Goal: Navigation & Orientation: Find specific page/section

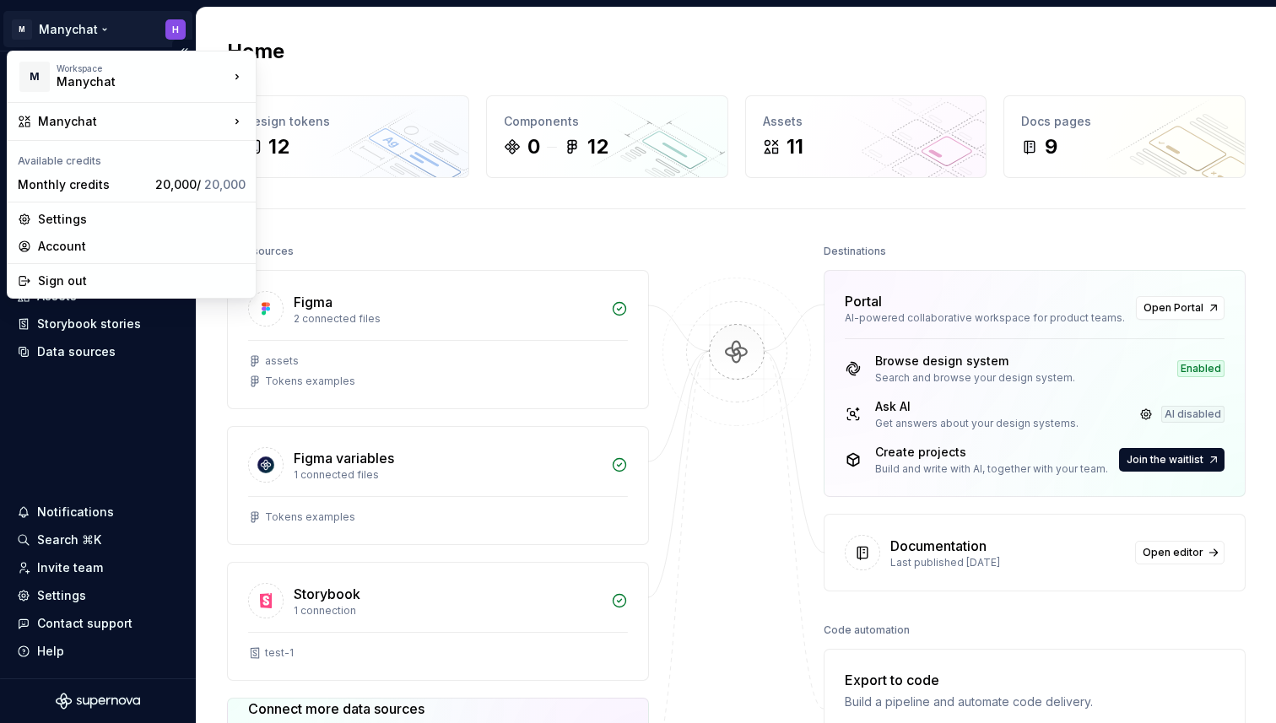
click at [110, 29] on html "M Manychat H Home Documentation Analytics Code automation Design system data De…" at bounding box center [638, 361] width 1276 height 723
click at [521, 66] on html "M Manychat H Home Documentation Analytics Code automation Design system data De…" at bounding box center [638, 361] width 1276 height 723
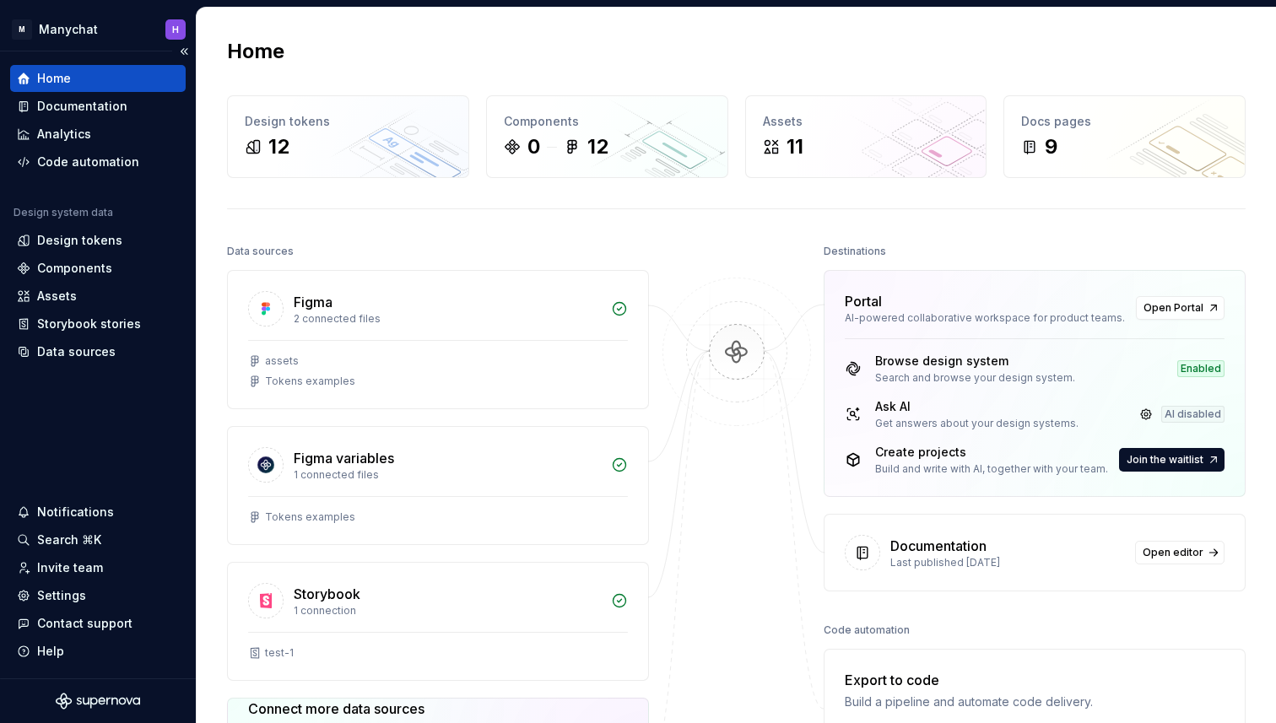
click at [118, 76] on div "Home" at bounding box center [98, 78] width 162 height 17
click at [72, 597] on div "Settings" at bounding box center [61, 595] width 49 height 17
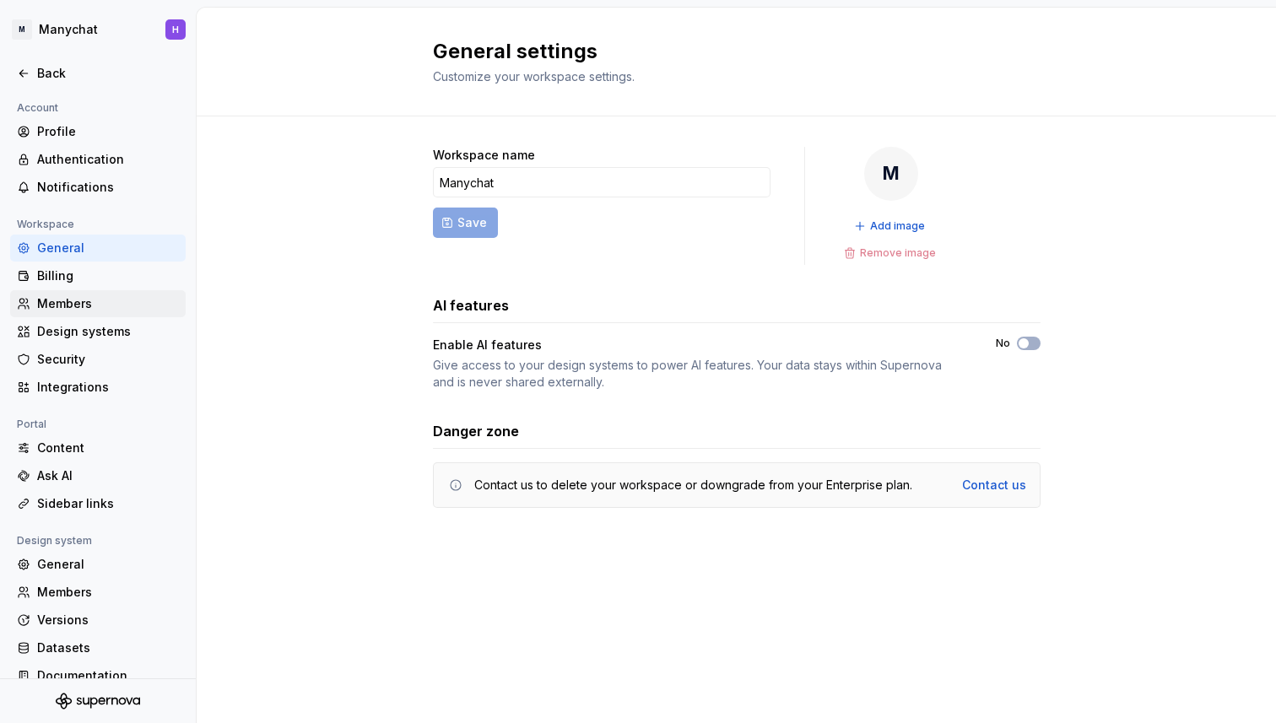
click at [79, 295] on div "Members" at bounding box center [108, 303] width 142 height 17
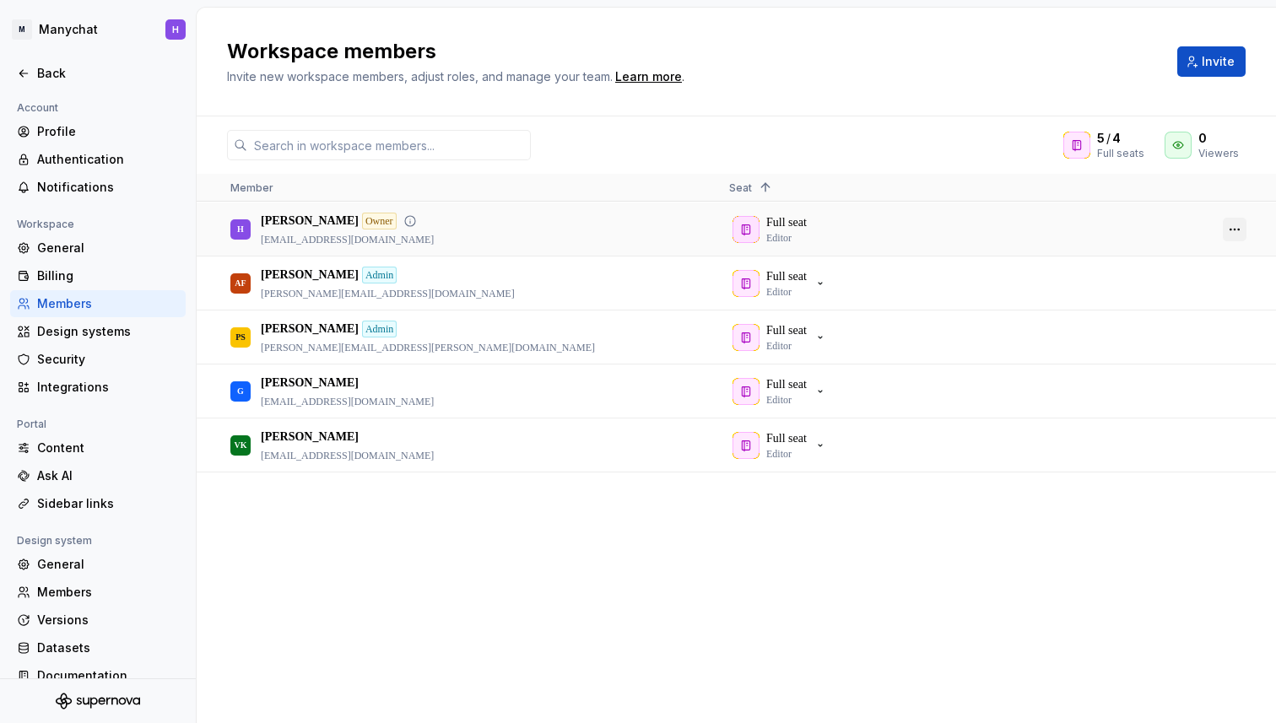
click at [1231, 224] on button "button" at bounding box center [1235, 230] width 24 height 24
click at [922, 148] on div "5 / 4 Full seats 0 Viewers" at bounding box center [736, 145] width 1079 height 30
click at [612, 115] on div "Workspace members Invite new workspace members, adjust roles, and manage your t…" at bounding box center [736, 62] width 1079 height 109
click at [47, 77] on div "Back" at bounding box center [108, 73] width 142 height 17
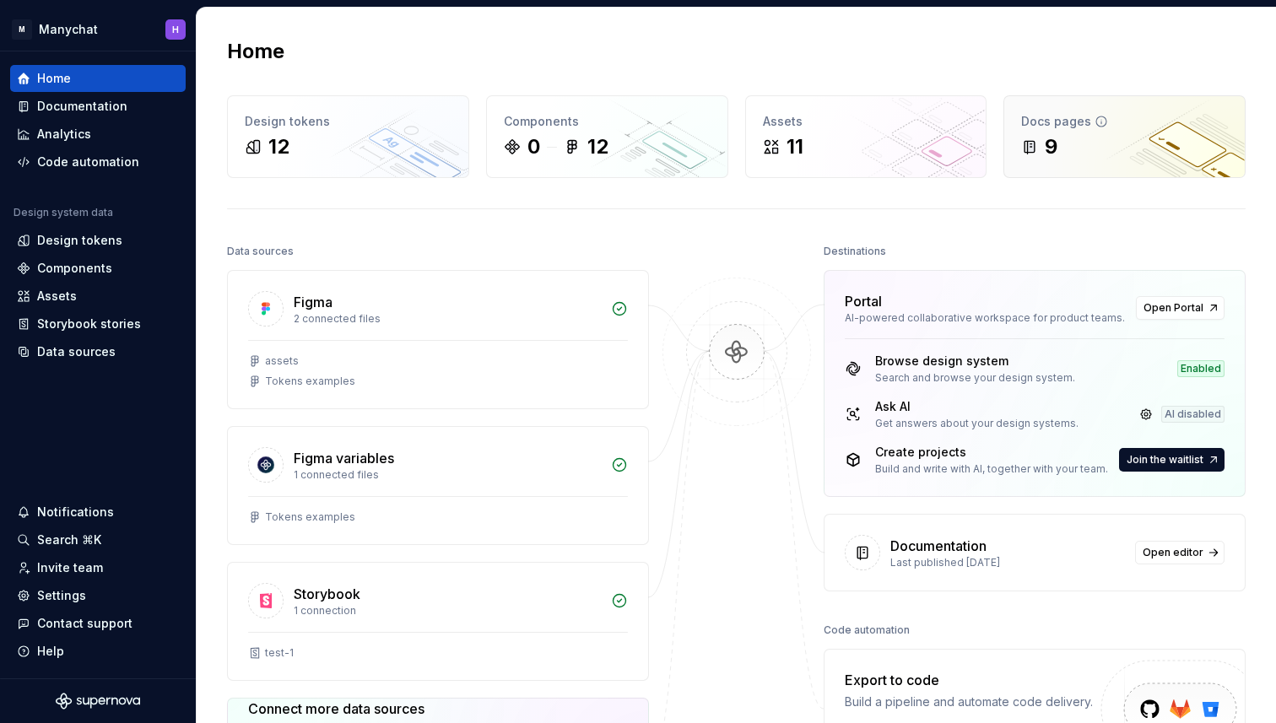
click at [1092, 131] on div "Docs pages 9" at bounding box center [1124, 136] width 241 height 81
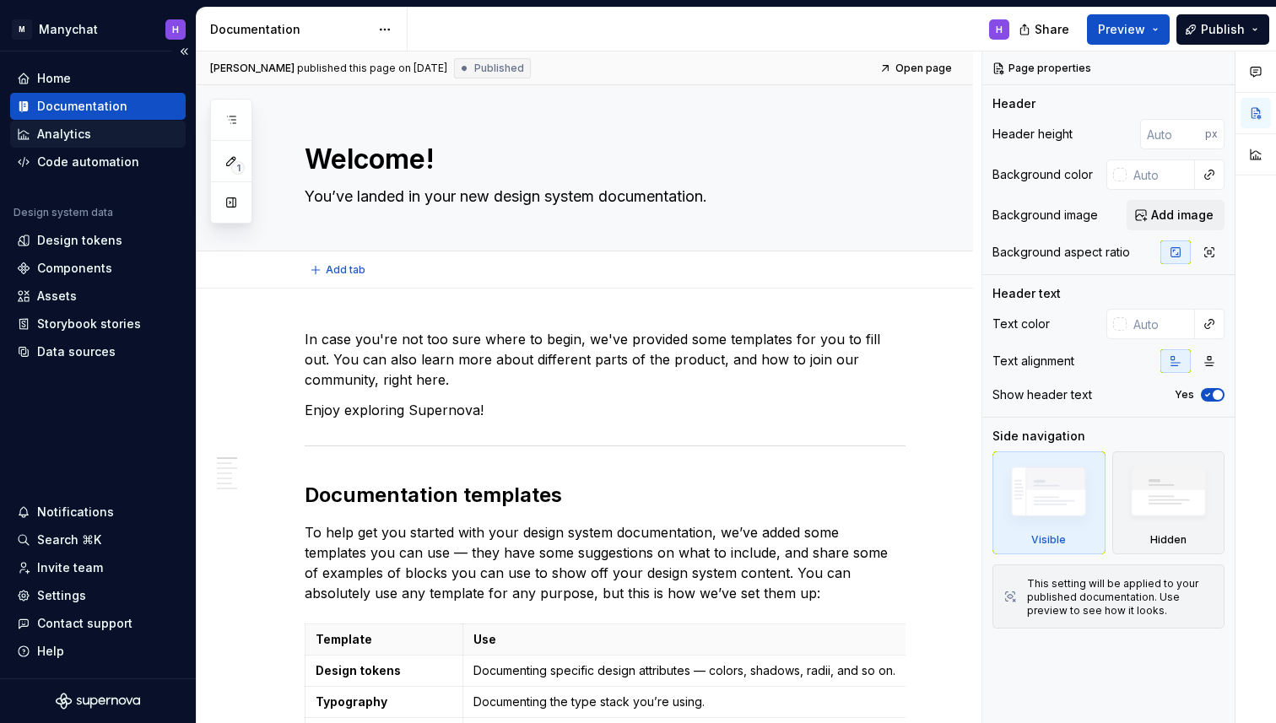
type textarea "*"
click at [89, 82] on div "Home" at bounding box center [98, 78] width 162 height 17
